Goal: Information Seeking & Learning: Learn about a topic

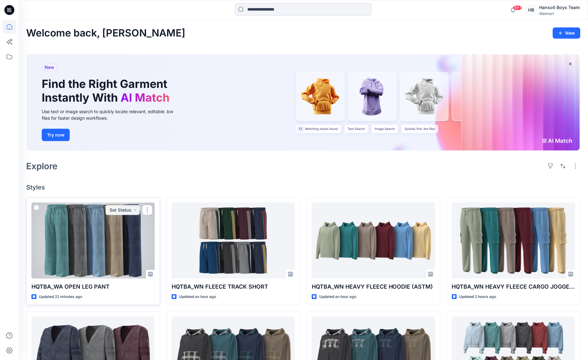
click at [66, 242] on div at bounding box center [92, 240] width 123 height 76
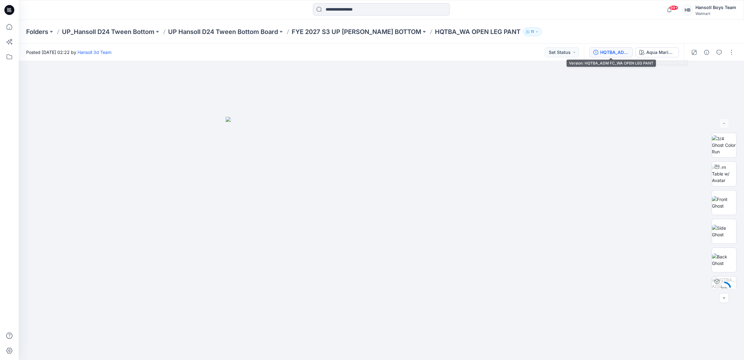
click at [593, 55] on div "HQTBA_ADM FC_WA OPEN LEG PANT" at bounding box center [614, 52] width 29 height 7
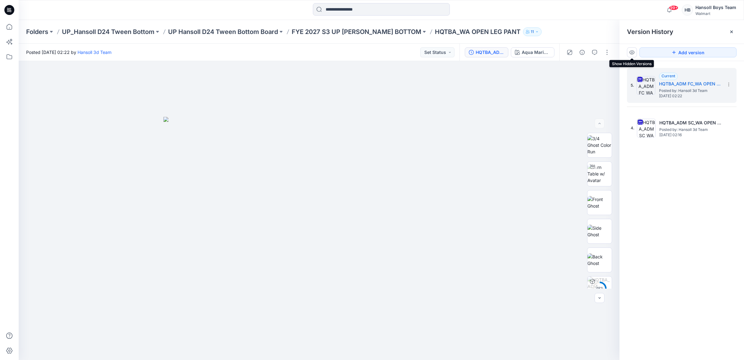
click at [593, 52] on icon at bounding box center [632, 52] width 5 height 5
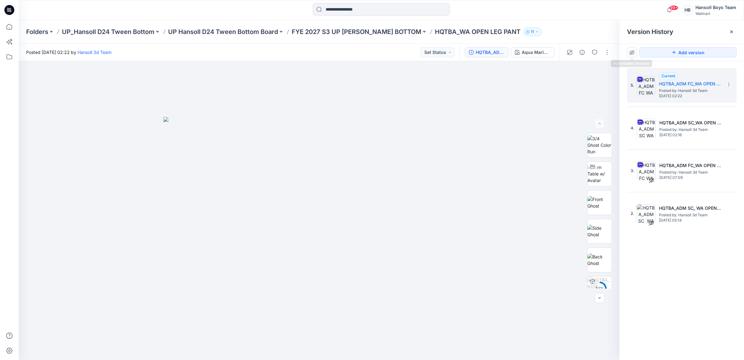
click at [593, 52] on icon at bounding box center [632, 52] width 5 height 5
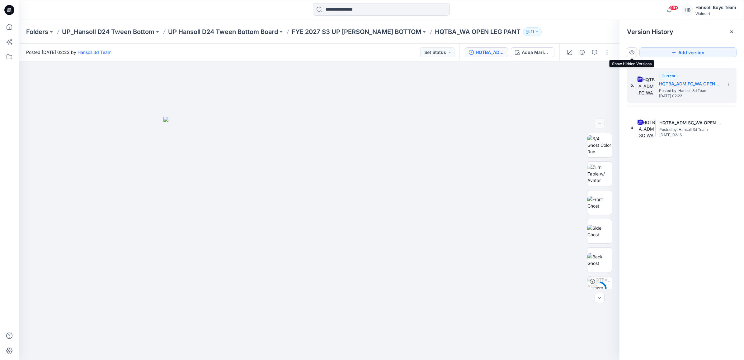
click at [593, 52] on icon at bounding box center [632, 52] width 5 height 5
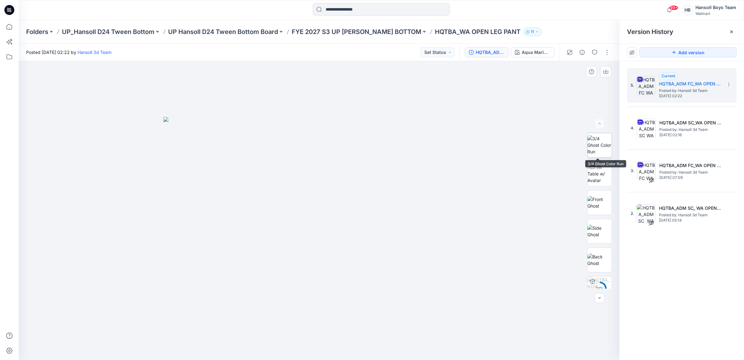
click at [593, 153] on img at bounding box center [600, 145] width 24 height 20
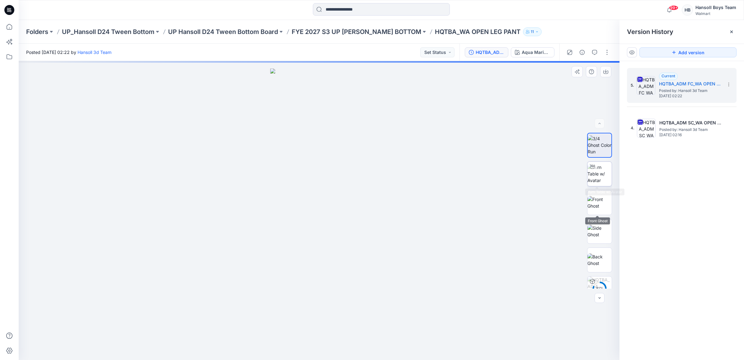
click at [593, 176] on img at bounding box center [600, 174] width 24 height 20
drag, startPoint x: 474, startPoint y: 270, endPoint x: 409, endPoint y: 228, distance: 76.8
drag, startPoint x: 331, startPoint y: 350, endPoint x: 397, endPoint y: 354, distance: 66.8
click at [397, 354] on div at bounding box center [319, 343] width 187 height 31
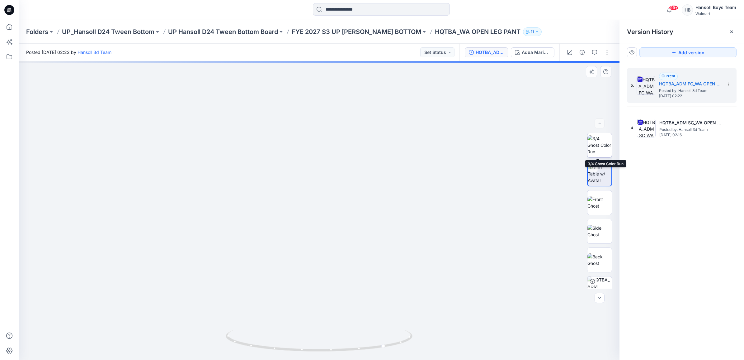
click at [593, 147] on img at bounding box center [600, 145] width 24 height 20
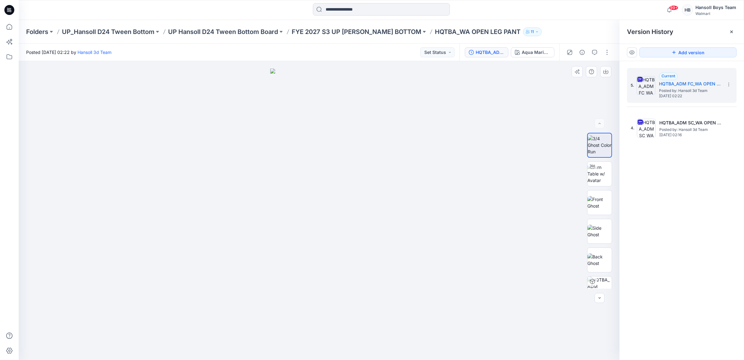
click at [362, 125] on img at bounding box center [319, 214] width 98 height 291
click at [593, 196] on img at bounding box center [600, 202] width 24 height 13
click at [593, 230] on img at bounding box center [600, 230] width 24 height 13
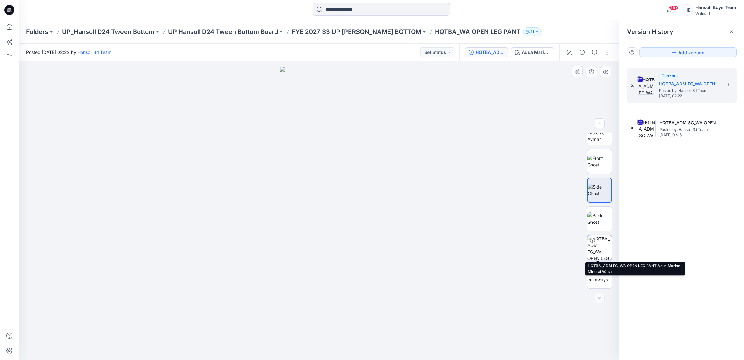
click at [593, 253] on img at bounding box center [600, 247] width 24 height 24
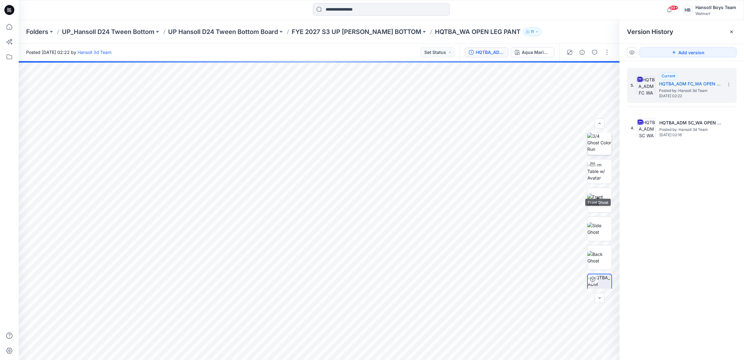
scroll to position [0, 0]
click at [593, 141] on img at bounding box center [600, 145] width 24 height 20
